Goal: Contribute content: Contribute content

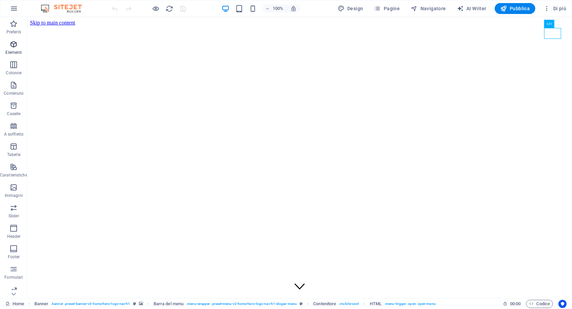
click at [15, 45] on icon "button" at bounding box center [14, 44] width 8 height 8
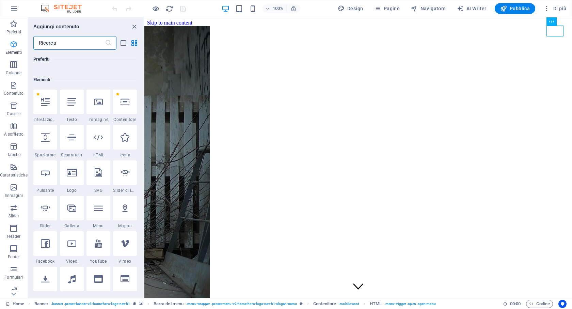
scroll to position [73, 0]
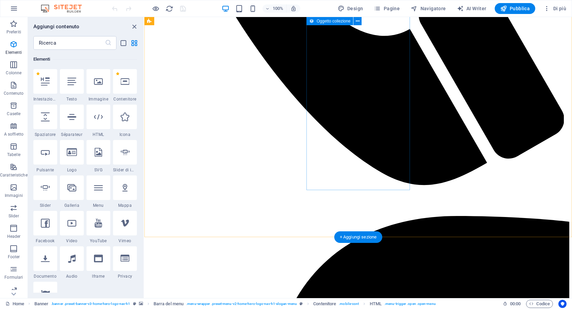
scroll to position [751, 0]
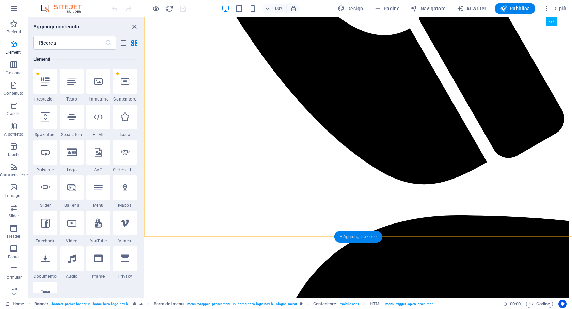
click at [356, 235] on div "+ Aggiungi sezione" at bounding box center [358, 237] width 48 height 12
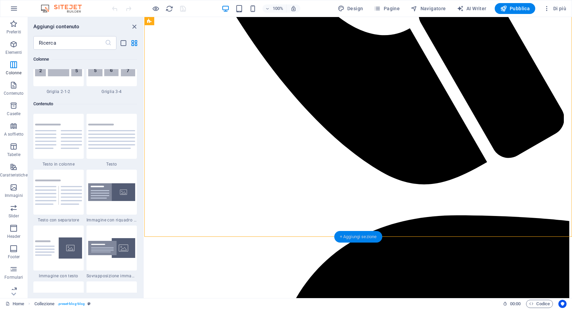
scroll to position [1192, 0]
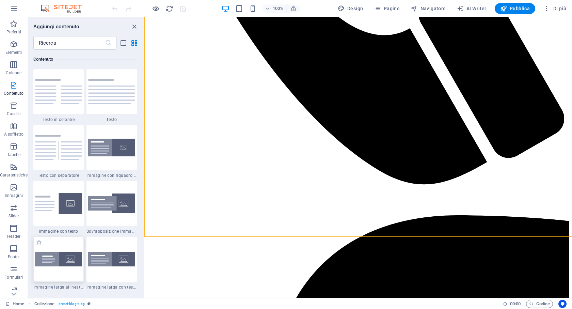
click at [65, 262] on img at bounding box center [58, 259] width 47 height 14
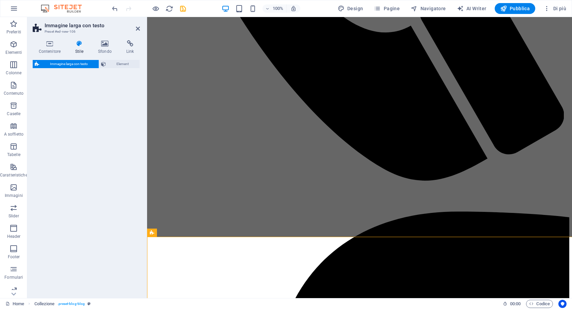
select select "%"
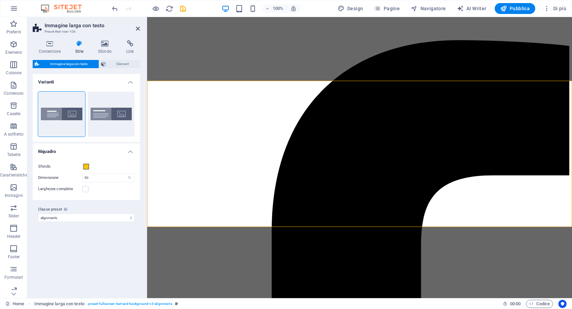
scroll to position [883, 0]
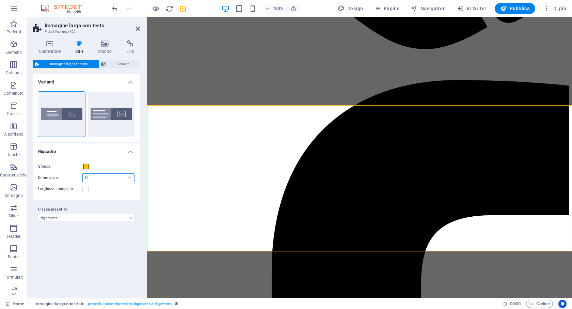
click at [114, 178] on input "50" at bounding box center [108, 178] width 51 height 8
drag, startPoint x: 113, startPoint y: 178, endPoint x: 67, endPoint y: 176, distance: 45.4
click at [67, 176] on div "Dimensione 50 px rem % vh vw" at bounding box center [86, 177] width 96 height 9
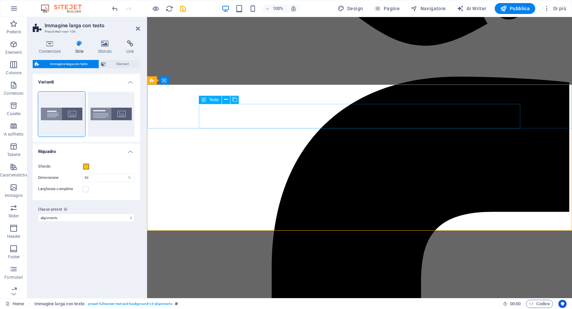
scroll to position [803, 0]
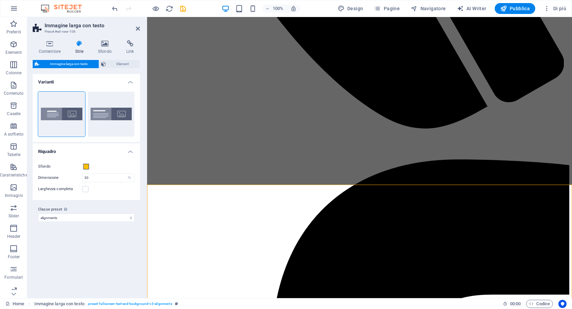
click at [83, 43] on icon at bounding box center [79, 43] width 20 height 7
click at [59, 45] on icon at bounding box center [50, 43] width 34 height 7
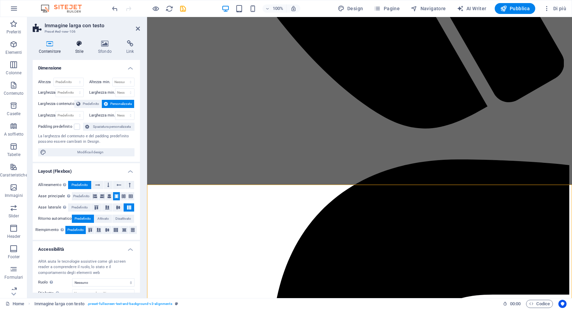
click at [75, 47] on h4 "Stile" at bounding box center [80, 47] width 23 height 14
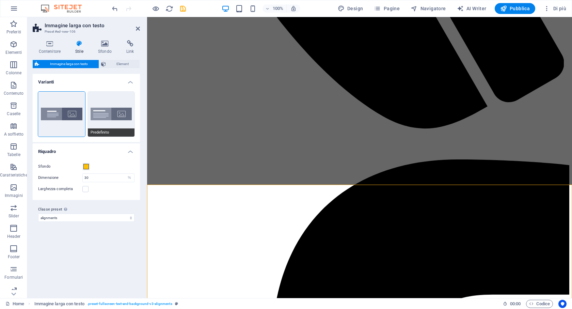
click at [111, 112] on button "Predefinito" at bounding box center [111, 114] width 47 height 45
type input "50"
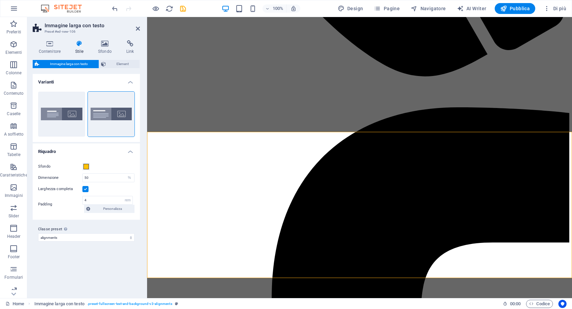
scroll to position [856, 0]
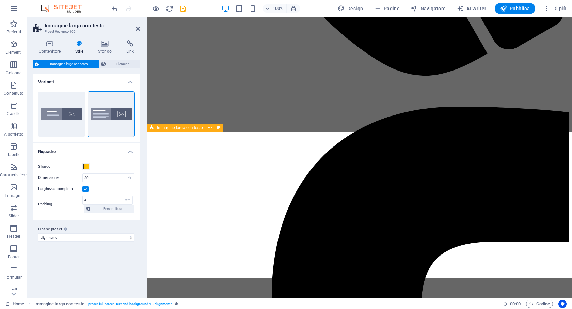
click at [167, 127] on span "Immagine larga con testo" at bounding box center [180, 128] width 46 height 4
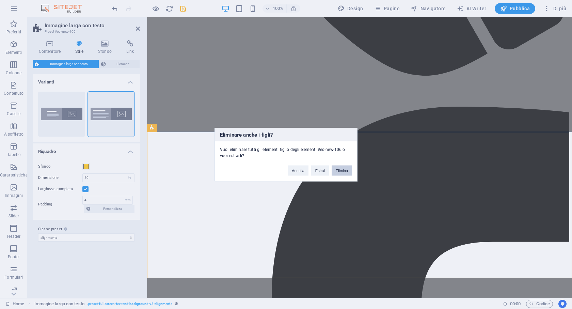
click at [338, 167] on button "Elimina" at bounding box center [342, 170] width 20 height 10
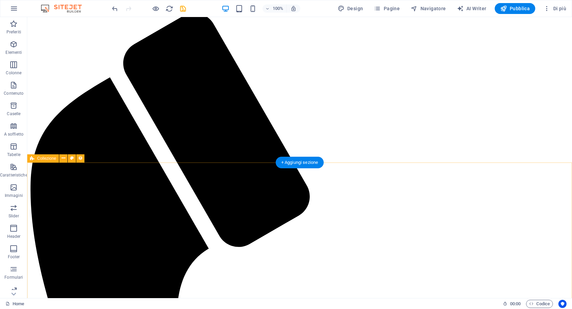
scroll to position [373, 0]
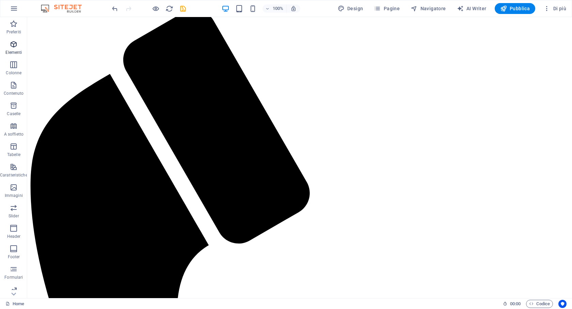
click at [18, 47] on span "Elementi" at bounding box center [14, 48] width 28 height 16
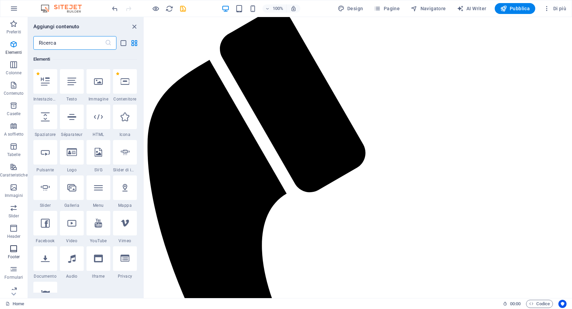
scroll to position [26, 0]
click at [15, 284] on icon "button" at bounding box center [14, 284] width 8 height 8
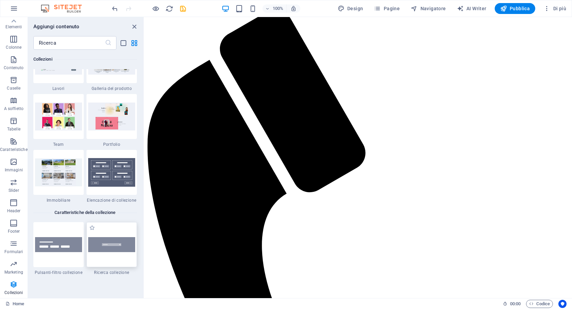
scroll to position [6337, 0]
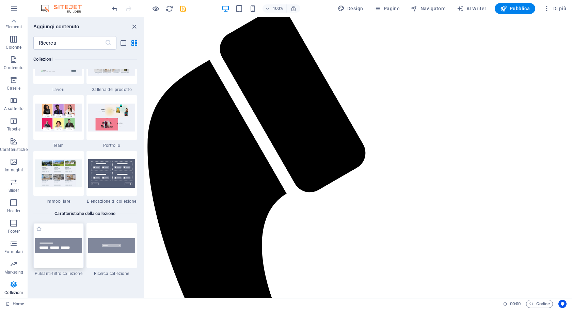
click at [55, 250] on img at bounding box center [58, 245] width 47 height 15
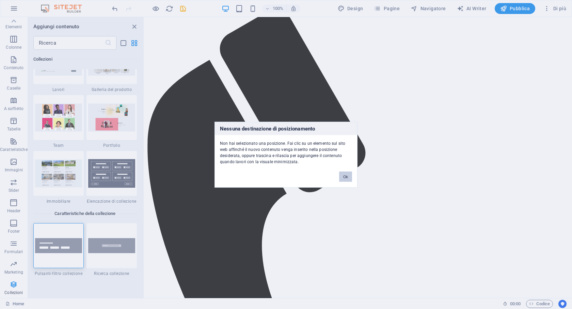
click at [347, 177] on button "Ok" at bounding box center [345, 176] width 13 height 10
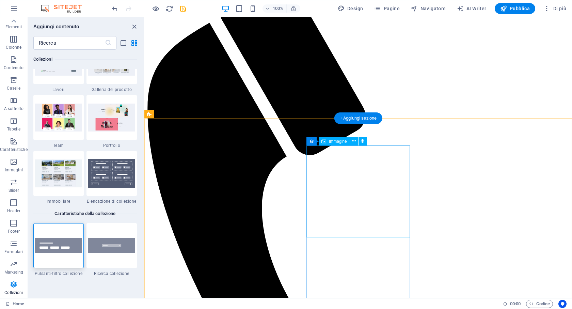
scroll to position [417, 0]
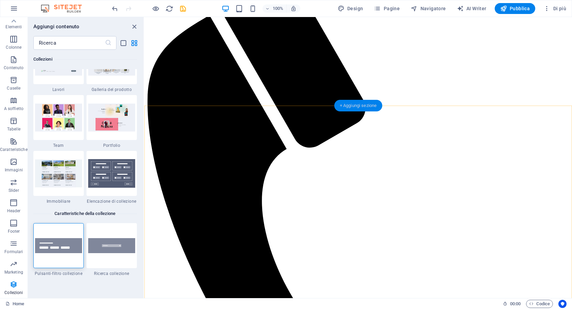
click at [365, 108] on div "+ Aggiungi sezione" at bounding box center [358, 106] width 48 height 12
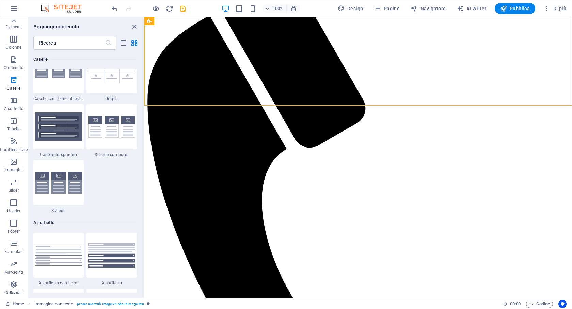
scroll to position [2016, 0]
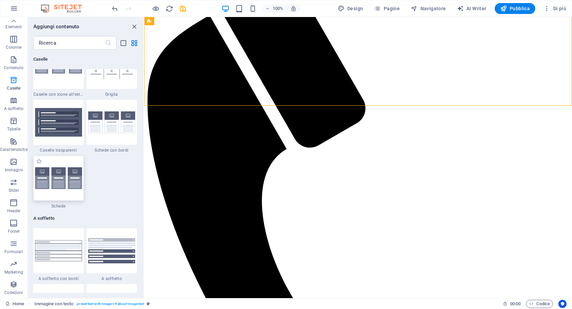
click at [68, 184] on img at bounding box center [58, 178] width 47 height 22
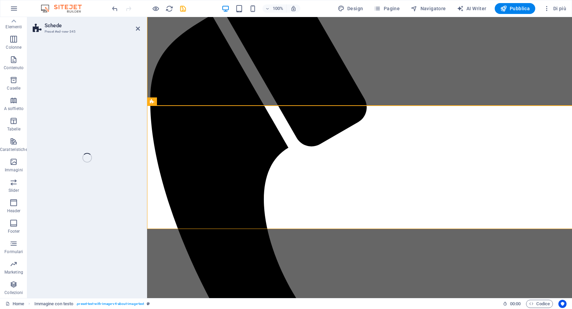
select select "rem"
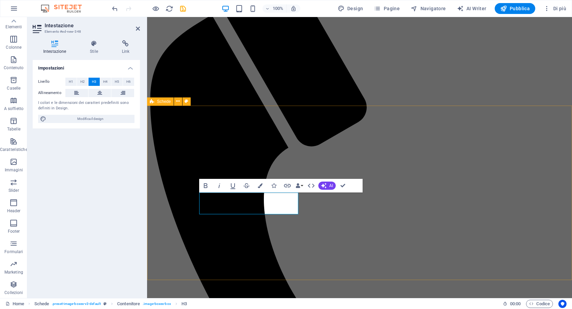
drag, startPoint x: 232, startPoint y: 207, endPoint x: 304, endPoint y: 209, distance: 72.2
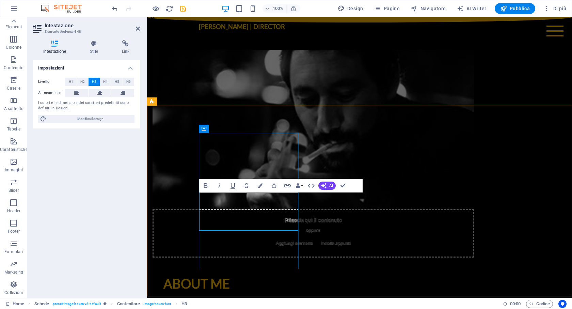
drag, startPoint x: 274, startPoint y: 205, endPoint x: 221, endPoint y: 204, distance: 52.8
click at [164, 101] on span "Schede" at bounding box center [164, 101] width 14 height 4
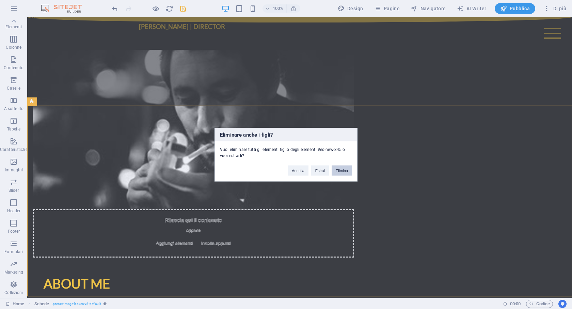
click at [338, 167] on button "Elimina" at bounding box center [342, 170] width 20 height 10
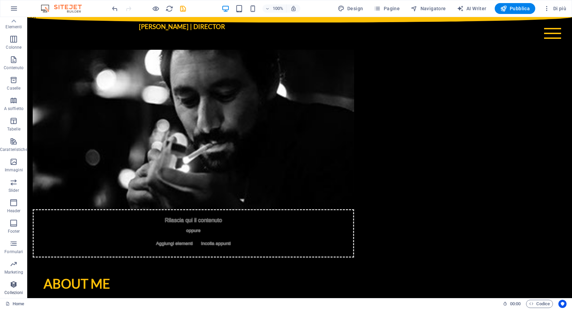
click at [14, 283] on icon "button" at bounding box center [14, 284] width 8 height 8
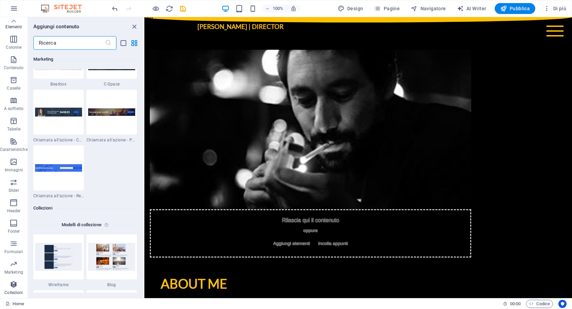
scroll to position [6235, 0]
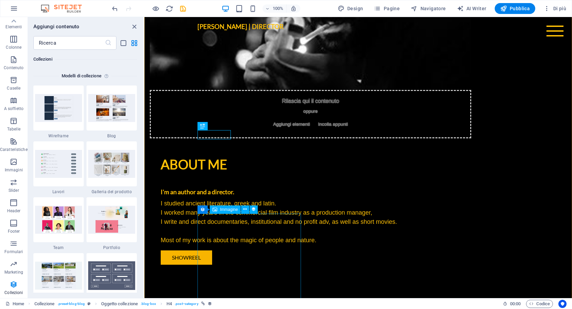
scroll to position [537, 0]
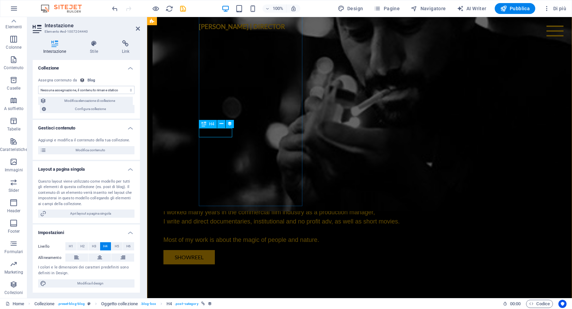
select select "category"
click at [71, 85] on div "Nessuna assegnazione, il contenuto rimane statico Creato alle (Data) Aggiornato…" at bounding box center [86, 86] width 96 height 17
click at [76, 91] on select "Nessuna assegnazione, il contenuto rimane statico Creato alle (Data) Aggiornato…" at bounding box center [86, 90] width 96 height 8
click at [38, 86] on select "Nessuna assegnazione, il contenuto rimane statico Creato alle (Data) Aggiornato…" at bounding box center [86, 90] width 96 height 8
click at [97, 147] on span "Modifica contenuto" at bounding box center [90, 150] width 84 height 8
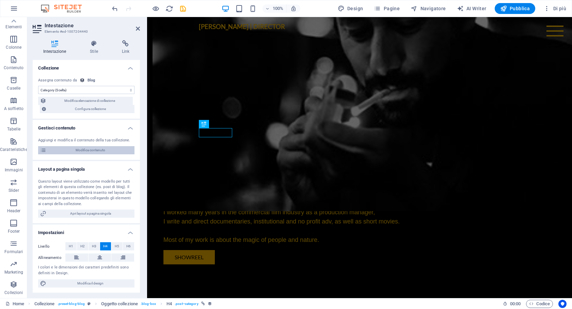
scroll to position [0, 0]
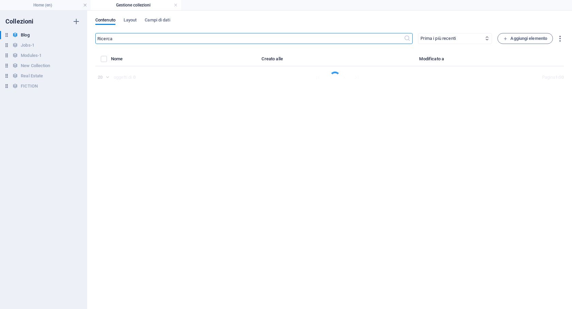
select select "Category 2"
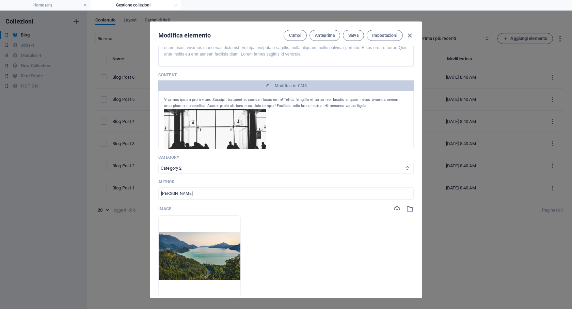
scroll to position [107, 0]
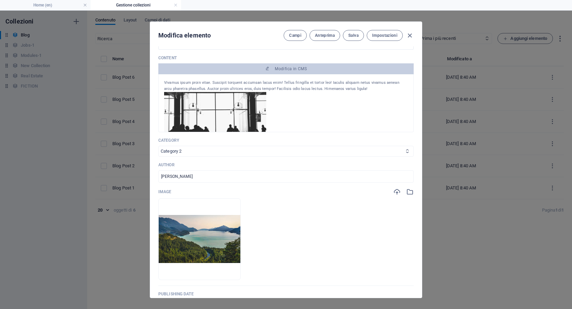
click at [323, 156] on select "Category 1 Category 2" at bounding box center [285, 151] width 255 height 11
click at [158, 146] on select "Category 1 Category 2" at bounding box center [285, 151] width 255 height 11
click at [325, 140] on p "Category" at bounding box center [285, 140] width 255 height 5
click at [178, 151] on select "Category 1 Category 2" at bounding box center [285, 151] width 255 height 11
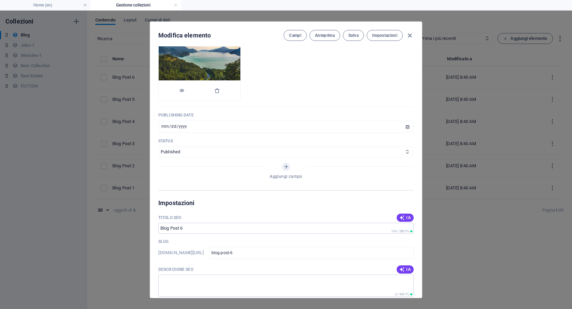
scroll to position [288, 0]
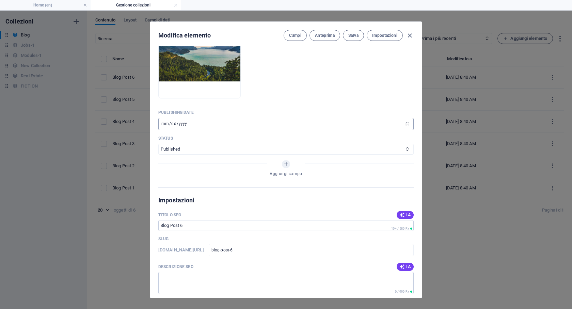
click at [281, 127] on input "[DATE]" at bounding box center [285, 124] width 255 height 12
click at [405, 123] on input "[DATE]" at bounding box center [285, 124] width 255 height 12
click at [392, 110] on p "Publishing Date" at bounding box center [285, 112] width 255 height 5
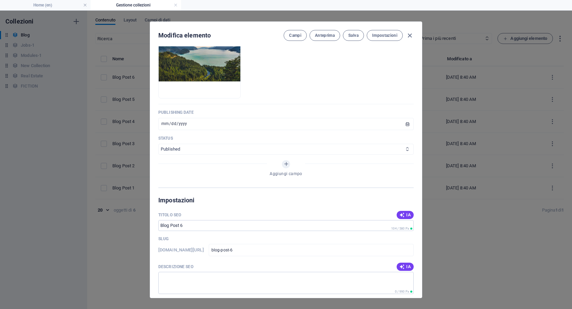
click at [382, 147] on select "Published Draft" at bounding box center [285, 149] width 255 height 11
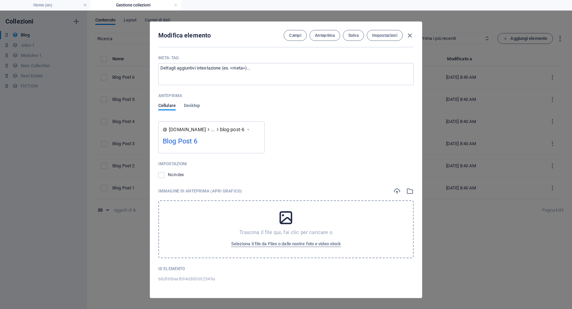
scroll to position [0, 0]
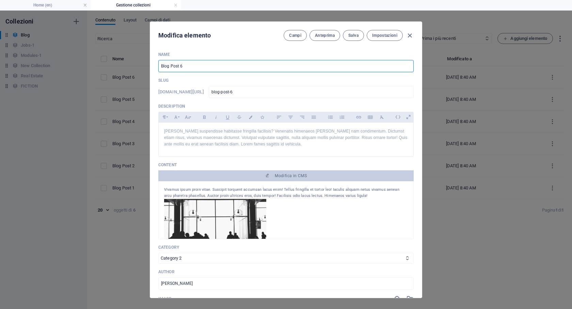
drag, startPoint x: 196, startPoint y: 68, endPoint x: 134, endPoint y: 61, distance: 62.8
click at [134, 61] on div "Modifica elemento Campi Anteprima Salva Impostazioni Name Blog Post 6 ​ Slug [D…" at bounding box center [286, 160] width 572 height 298
type input "M"
type input "m"
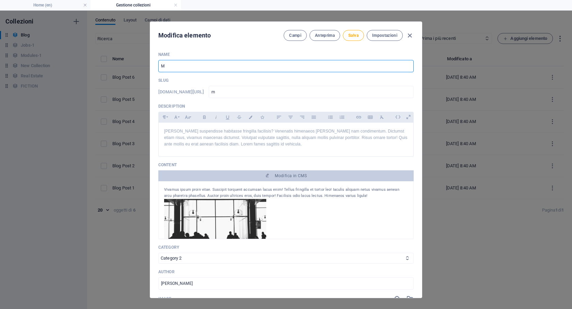
type input "MU"
type input "mu"
type input "MUR"
type input "mur"
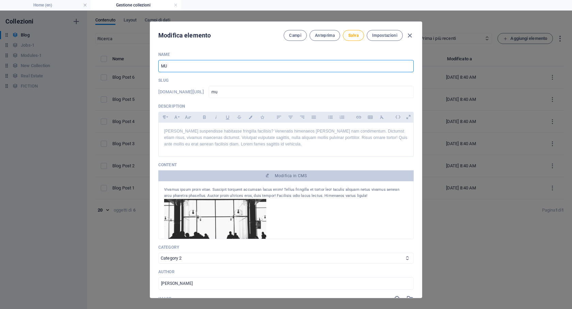
type input "mur"
type input "MURM"
type input "murm"
type input "MURMU"
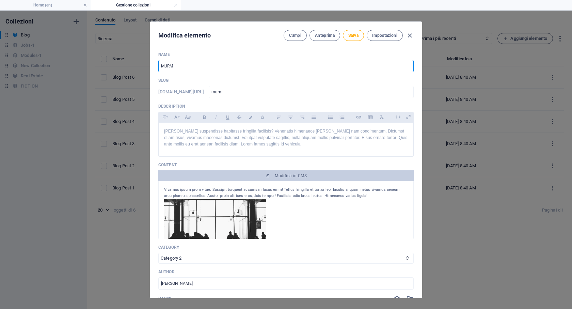
type input "murmu"
type input "MURMUR"
type input "murmur"
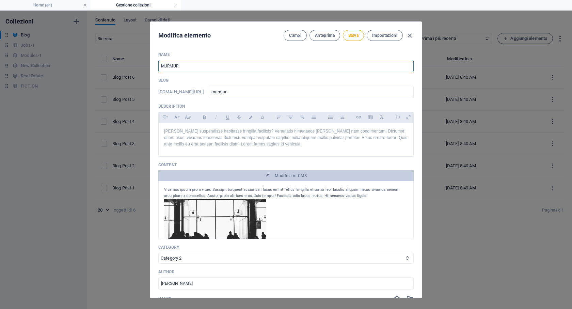
type input "MURMUR M"
type input "murmur-m"
type input "MURMUR MA"
type input "murmur-ma"
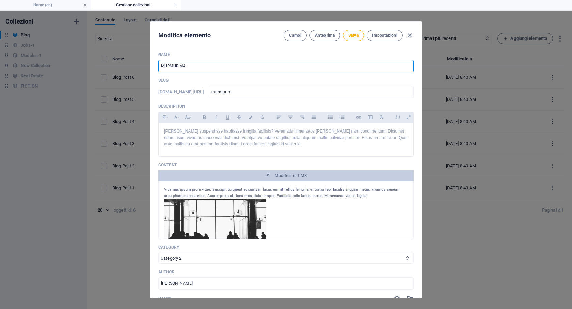
type input "murmur-ma"
type input "MURMUR MAR"
type input "murmur-mar"
type input "MURMUR MARM"
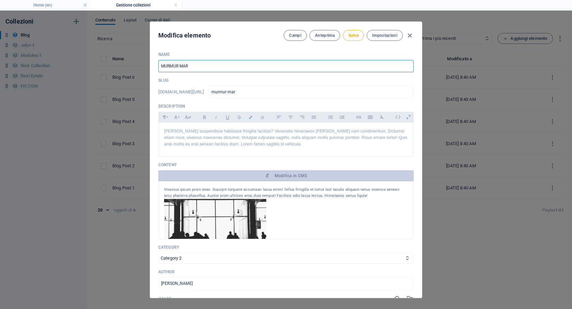
type input "murmur-marm"
type input "MURMUR MARMO"
type input "murmur-marmo"
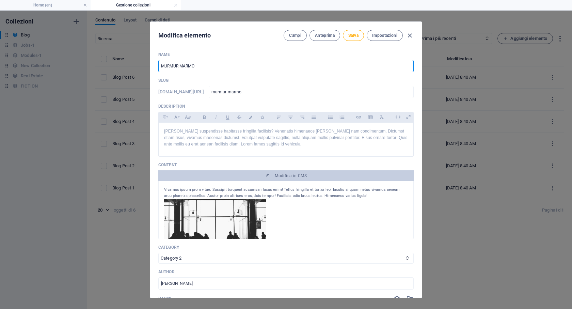
type input "MURMUR MARMOR"
type input "murmur-marmor"
type input "[PERSON_NAME]"
type input "murmur-marmori"
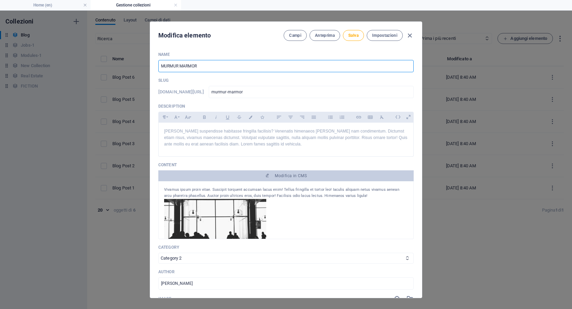
type input "murmur-marmori"
type input "[PERSON_NAME]"
type input "murmur-marmoris"
type input "[PERSON_NAME]"
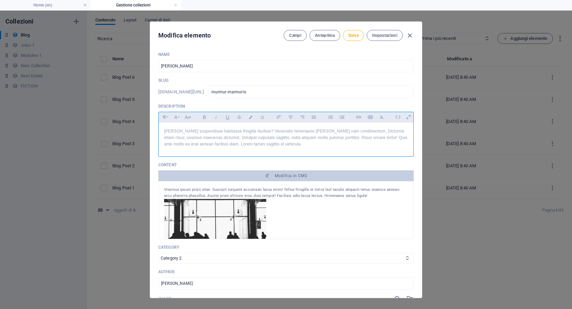
click at [211, 135] on p "[PERSON_NAME] suspendisse habitasse fringilla facilisis? Venenatis himenaeos [P…" at bounding box center [286, 138] width 244 height 20
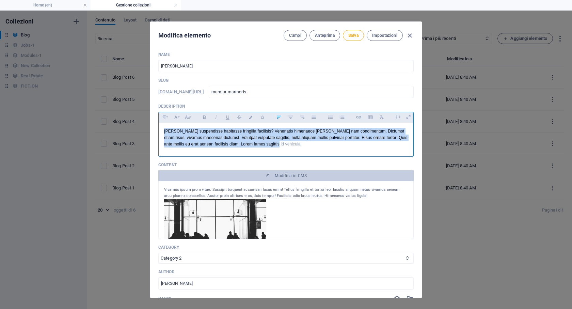
drag, startPoint x: 274, startPoint y: 146, endPoint x: 153, endPoint y: 128, distance: 122.5
click at [153, 128] on div "Name [PERSON_NAME] ​ Slug [DOMAIN_NAME][URL] murmur-marmoris ​ Description Para…" at bounding box center [286, 171] width 272 height 251
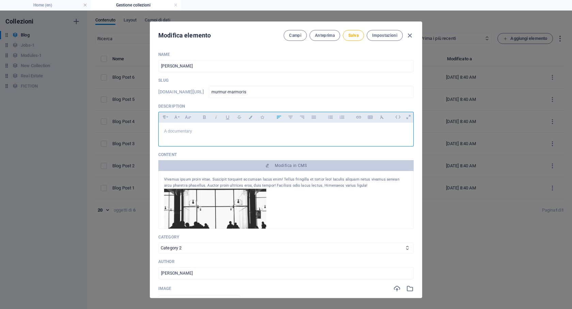
click at [205, 130] on p "A documentary" at bounding box center [286, 131] width 244 height 6
click at [166, 131] on p "A documentary" at bounding box center [286, 131] width 244 height 6
click at [163, 125] on div "A documentary" at bounding box center [286, 133] width 255 height 20
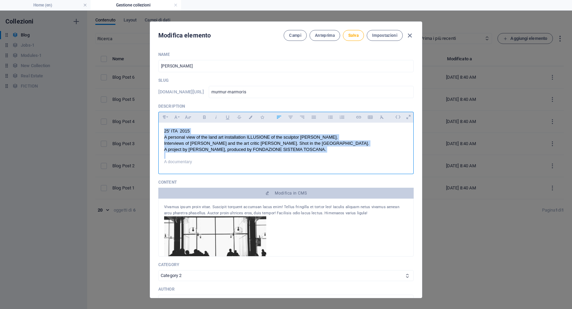
drag, startPoint x: 169, startPoint y: 156, endPoint x: 158, endPoint y: 124, distance: 34.4
click at [158, 124] on div "Name [PERSON_NAME] ​ Slug [DOMAIN_NAME][URL] murmur-marmoris ​ Description Para…" at bounding box center [286, 171] width 272 height 251
click at [180, 120] on button "Font Family" at bounding box center [175, 117] width 11 height 9
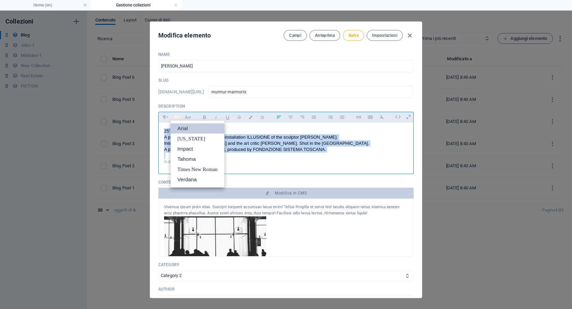
click at [178, 118] on icon "button" at bounding box center [176, 117] width 6 height 8
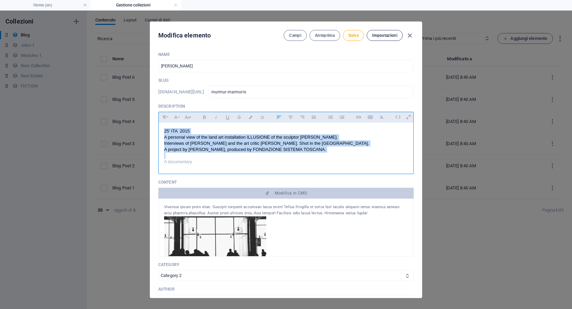
click at [384, 36] on span "Impostazioni" at bounding box center [384, 35] width 25 height 5
click at [382, 117] on icon "button" at bounding box center [382, 117] width 6 height 8
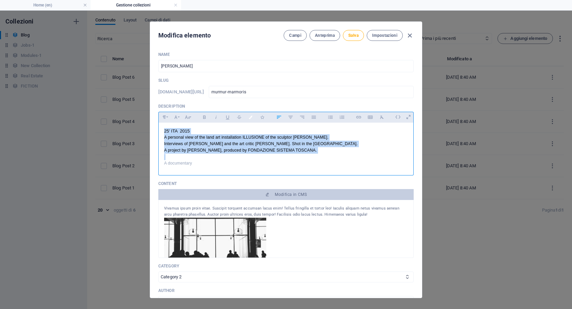
click at [251, 118] on icon "button" at bounding box center [251, 116] width 6 height 3
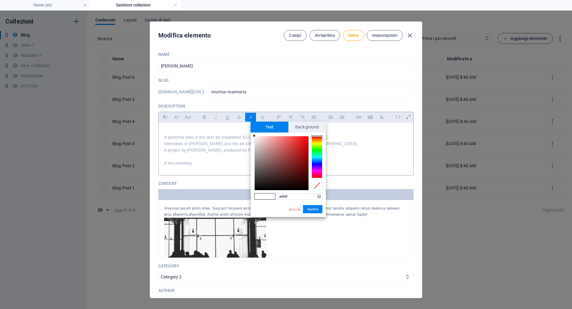
click at [223, 131] on p "​ 25' ITA 2015" at bounding box center [286, 131] width 244 height 6
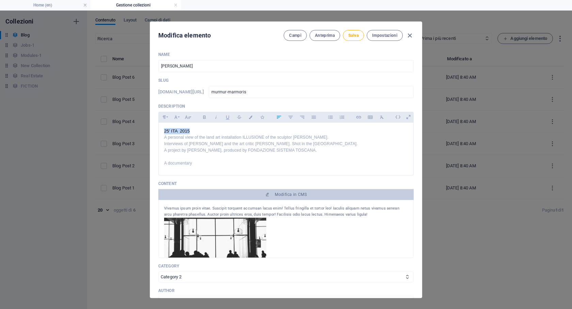
drag, startPoint x: 223, startPoint y: 131, endPoint x: 149, endPoint y: 127, distance: 73.7
click at [149, 127] on div "Modifica elemento Campi Anteprima Salva Impostazioni Name [PERSON_NAME] ​ Slug …" at bounding box center [286, 160] width 572 height 298
drag, startPoint x: 330, startPoint y: 153, endPoint x: 156, endPoint y: 128, distance: 175.1
click at [156, 128] on div "Name [PERSON_NAME] ​ Slug [DOMAIN_NAME][URL] murmur-marmoris ​ Description Para…" at bounding box center [286, 171] width 272 height 251
click at [249, 118] on icon "button" at bounding box center [251, 116] width 6 height 3
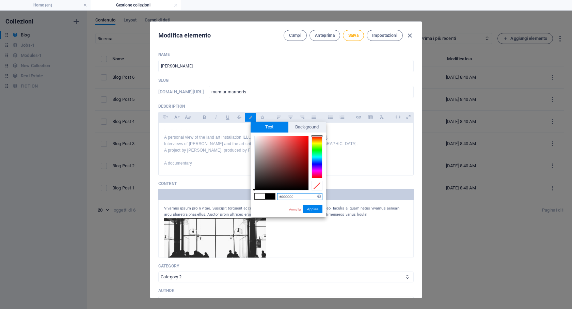
drag, startPoint x: 270, startPoint y: 172, endPoint x: 252, endPoint y: 192, distance: 27.0
click at [252, 192] on div "#000000 Formati supportati #0852ed rgb(8, 82, 237) rgba(8, 82, 237, 90%) hsv(22…" at bounding box center [288, 223] width 75 height 183
click at [310, 210] on button "Applica" at bounding box center [312, 209] width 19 height 8
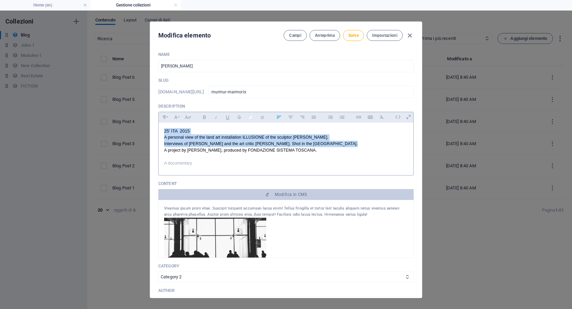
click at [251, 117] on icon "button" at bounding box center [251, 116] width 6 height 3
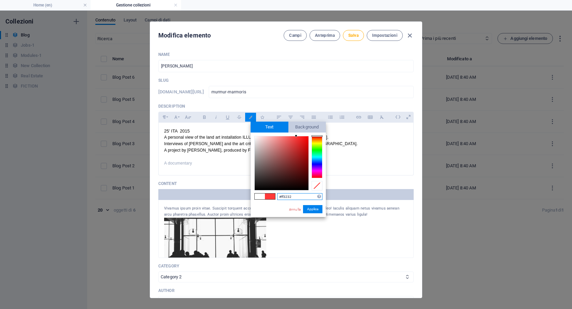
type input "#ff2f2f"
click at [298, 124] on span "Background" at bounding box center [307, 127] width 38 height 11
click at [316, 210] on button "Applica" at bounding box center [312, 209] width 19 height 8
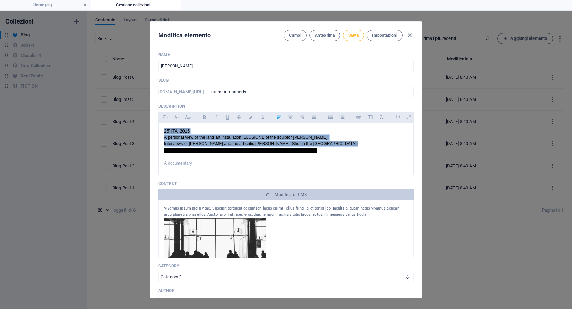
click at [357, 35] on span "Salva" at bounding box center [353, 35] width 10 height 5
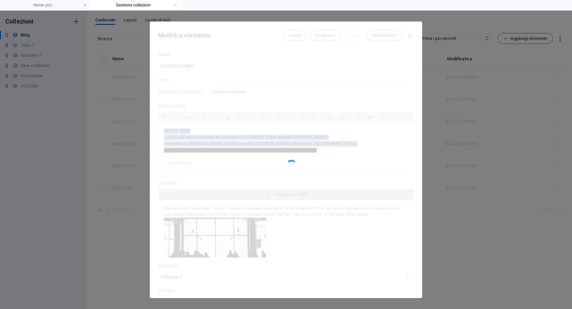
type input "murmur-marmoris"
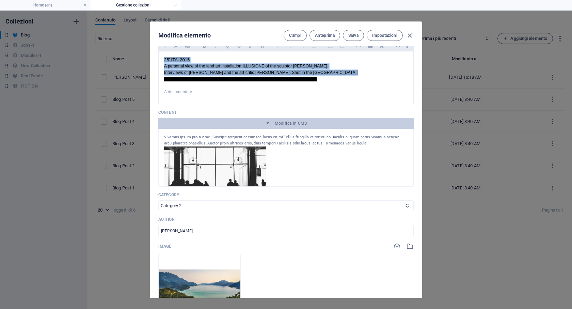
scroll to position [72, 0]
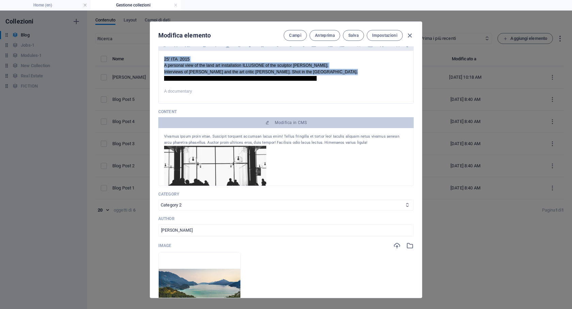
click at [244, 168] on img at bounding box center [215, 176] width 102 height 60
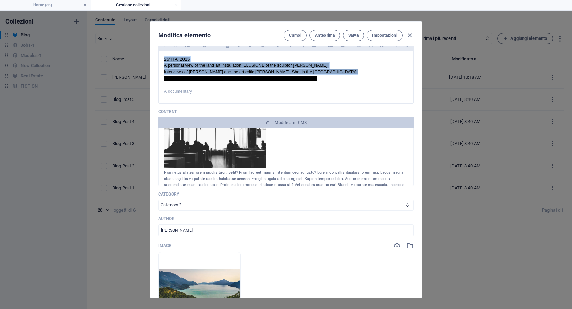
scroll to position [41, 0]
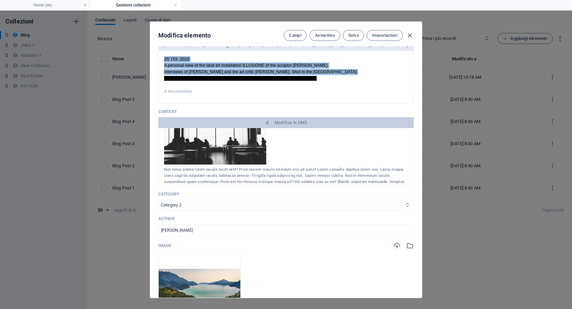
click at [224, 203] on select "Category 1 Category 2" at bounding box center [285, 205] width 255 height 11
click at [158, 200] on select "Category 1 Category 2" at bounding box center [285, 205] width 255 height 11
click at [220, 203] on select "Category 1 Category 2" at bounding box center [285, 205] width 255 height 11
select select "Category 2"
click at [158, 200] on select "Category 1 Category 2" at bounding box center [285, 205] width 255 height 11
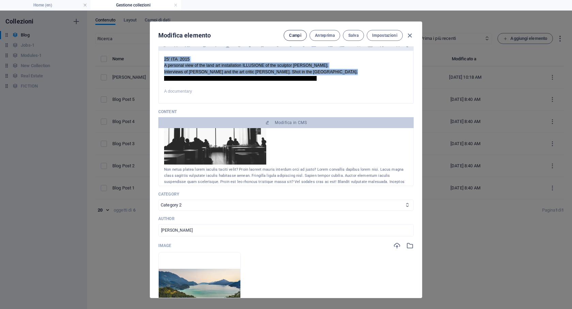
click at [287, 32] on button "Campi" at bounding box center [295, 35] width 23 height 11
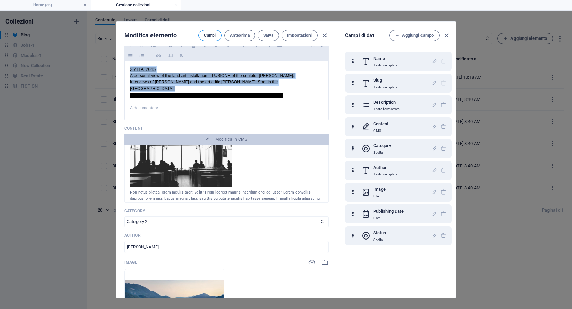
scroll to position [47, 0]
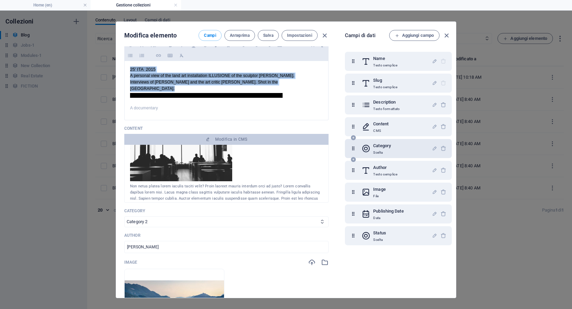
click at [387, 151] on p "Scelta" at bounding box center [382, 152] width 18 height 5
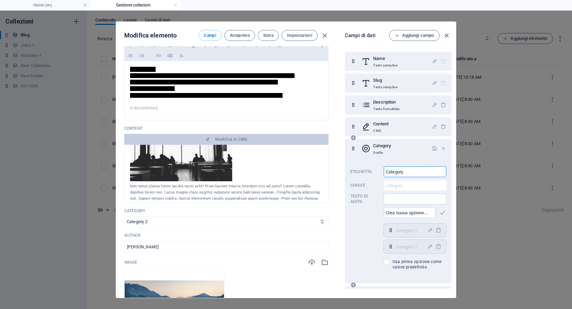
drag, startPoint x: 415, startPoint y: 170, endPoint x: 372, endPoint y: 167, distance: 43.0
click at [372, 167] on div "[PERSON_NAME] Category ​ Chiave category ​ Testo di aiuto ​ ​ Category 1,Catego…" at bounding box center [398, 217] width 96 height 109
click at [432, 213] on input "text" at bounding box center [410, 212] width 52 height 11
type input "DOCUFILMS"
click at [440, 213] on icon "button" at bounding box center [443, 213] width 8 height 8
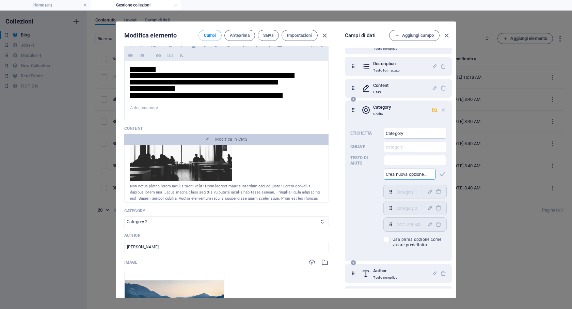
scroll to position [40, 0]
drag, startPoint x: 391, startPoint y: 222, endPoint x: 391, endPoint y: 183, distance: 38.5
click at [391, 183] on div "Category 1 ​ Category 2 ​ DOCUFILMS ​" at bounding box center [415, 206] width 63 height 46
click at [391, 188] on icon at bounding box center [391, 190] width 6 height 6
click at [395, 189] on div "DOCUFILMS ​" at bounding box center [415, 190] width 63 height 14
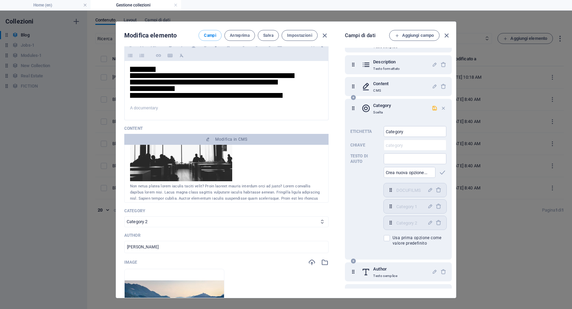
click at [395, 189] on div "DOCUFILMS ​" at bounding box center [415, 190] width 63 height 14
click at [388, 189] on icon at bounding box center [391, 190] width 6 height 6
click at [426, 189] on span "button" at bounding box center [430, 190] width 8 height 6
click at [428, 188] on icon "button" at bounding box center [430, 190] width 6 height 6
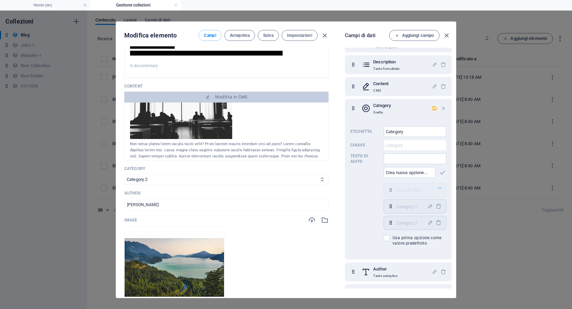
scroll to position [118, 0]
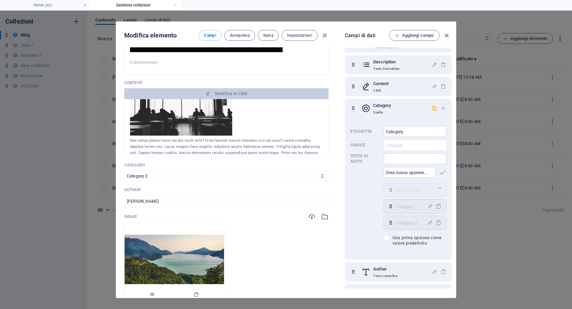
click at [183, 268] on img at bounding box center [174, 264] width 99 height 58
click at [175, 256] on img at bounding box center [174, 264] width 99 height 58
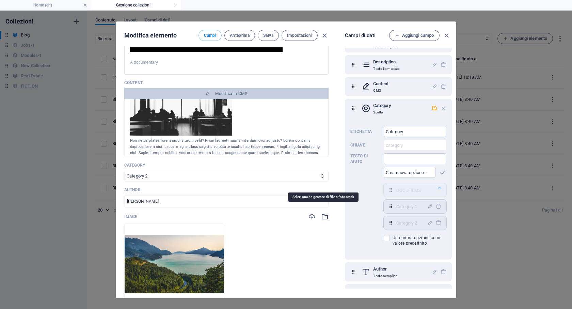
click at [321, 213] on icon "button" at bounding box center [324, 216] width 7 height 7
click at [324, 213] on icon "button" at bounding box center [324, 216] width 7 height 7
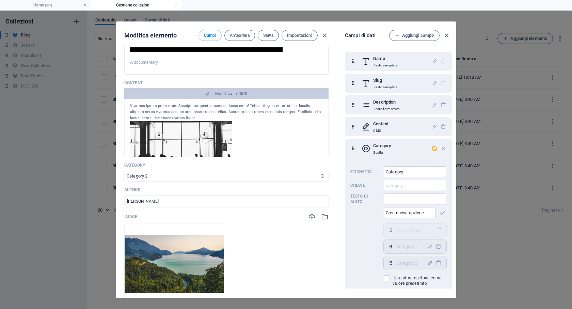
scroll to position [0, 0]
click at [443, 128] on icon "button" at bounding box center [444, 127] width 6 height 6
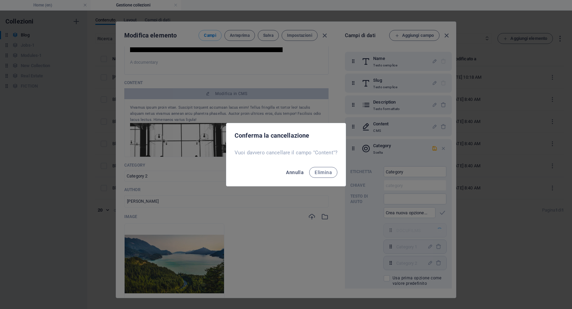
click at [296, 172] on span "Annulla" at bounding box center [295, 172] width 18 height 5
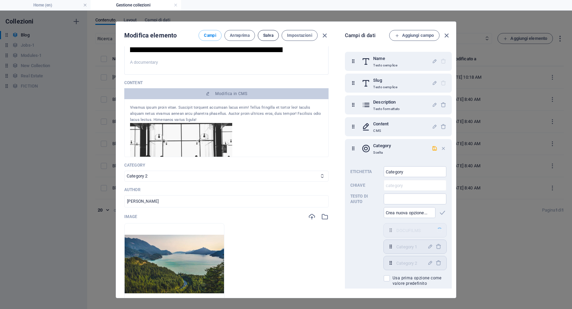
click at [271, 38] on span "Salva" at bounding box center [268, 35] width 10 height 5
